Goal: Use online tool/utility

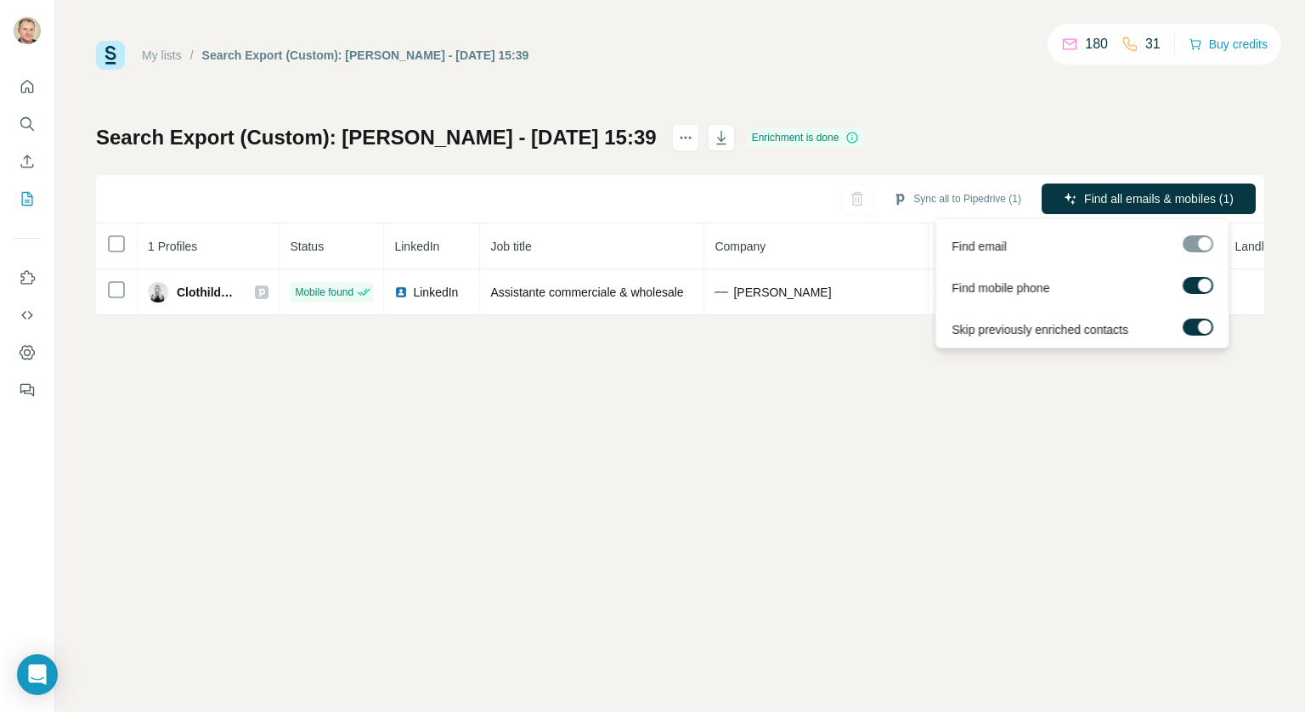
click at [1193, 249] on div at bounding box center [1198, 243] width 31 height 17
click at [1172, 200] on span "Find all emails & mobiles (1)" at bounding box center [1159, 198] width 150 height 17
